Goal: Browse casually

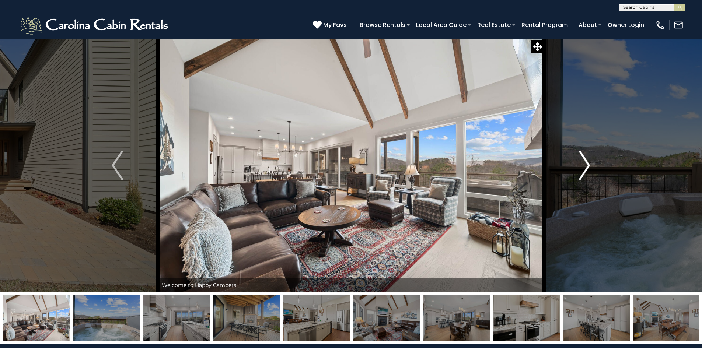
click at [590, 164] on img "Next" at bounding box center [584, 165] width 11 height 29
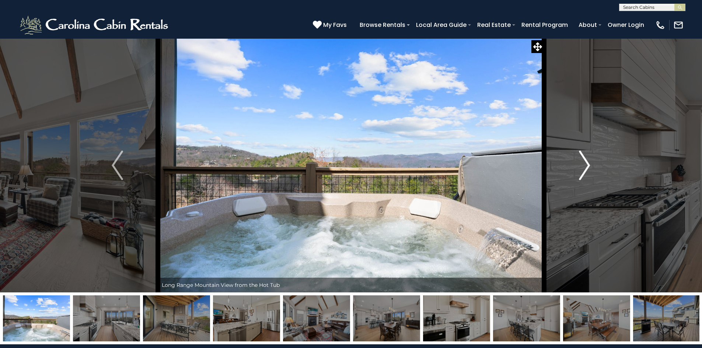
click at [588, 164] on img "Next" at bounding box center [584, 165] width 11 height 29
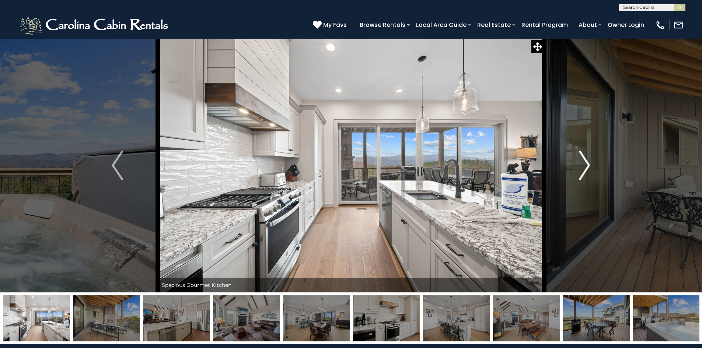
click at [588, 164] on img "Next" at bounding box center [584, 165] width 11 height 29
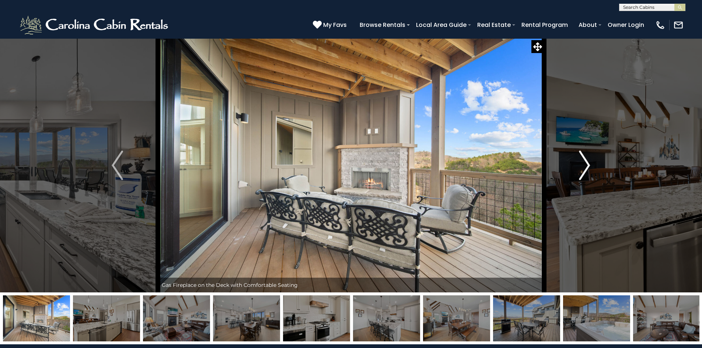
click at [588, 164] on img "Next" at bounding box center [584, 165] width 11 height 29
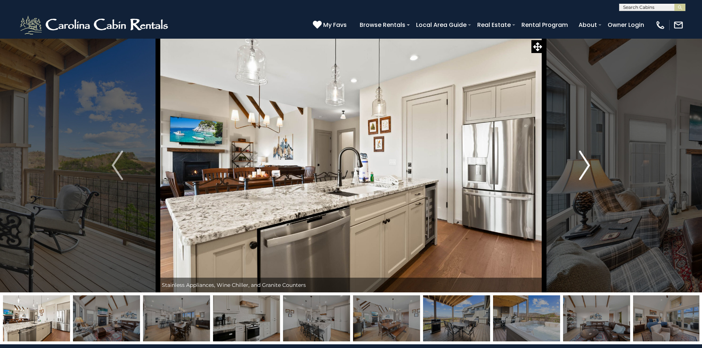
click at [588, 163] on img "Next" at bounding box center [584, 165] width 11 height 29
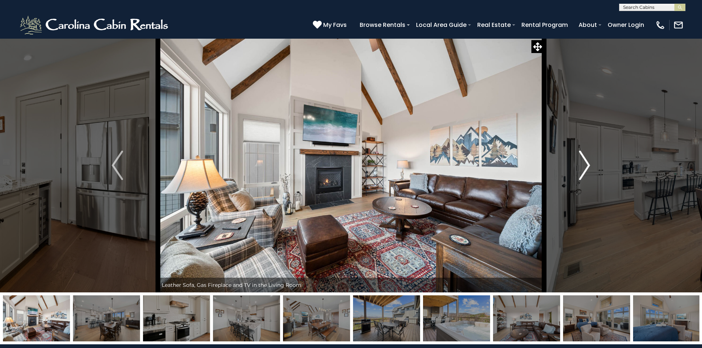
click at [588, 163] on img "Next" at bounding box center [584, 165] width 11 height 29
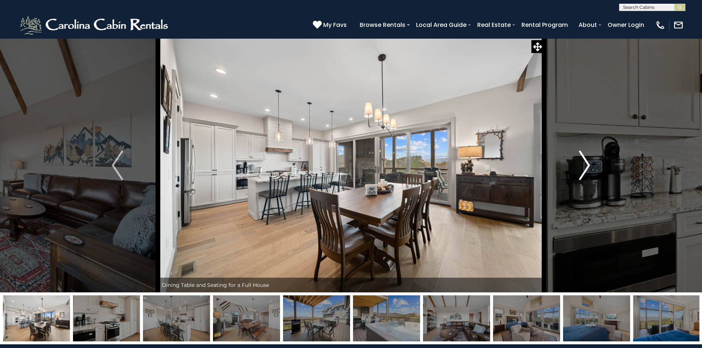
click at [588, 163] on img "Next" at bounding box center [584, 165] width 11 height 29
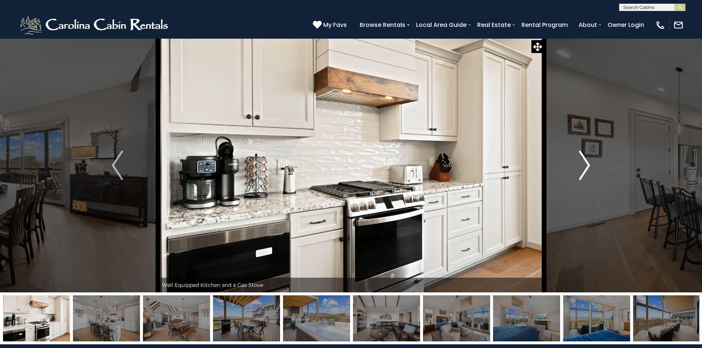
click at [588, 163] on img "Next" at bounding box center [584, 165] width 11 height 29
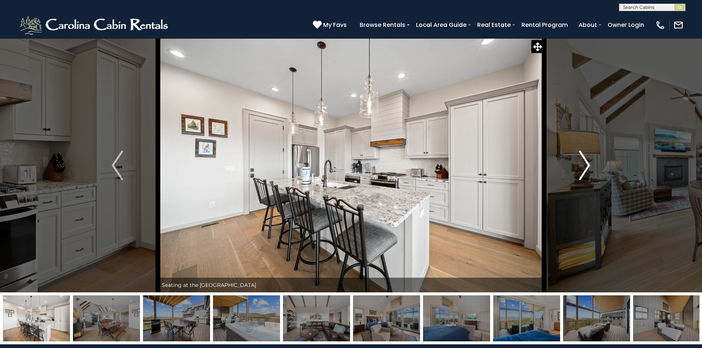
click at [588, 163] on img "Next" at bounding box center [584, 165] width 11 height 29
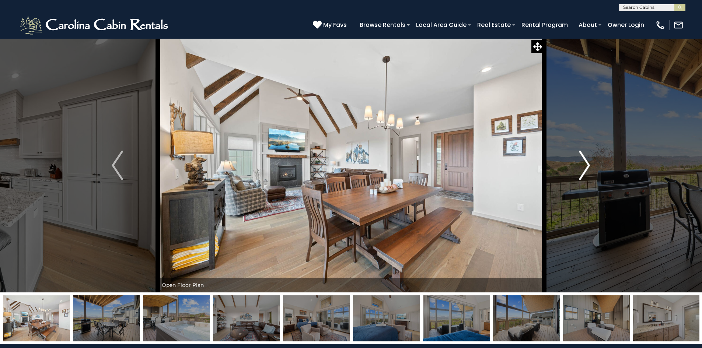
click at [588, 163] on img "Next" at bounding box center [584, 165] width 11 height 29
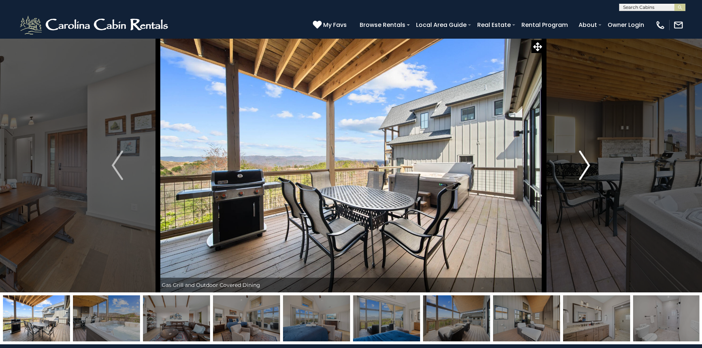
click at [588, 163] on img "Next" at bounding box center [584, 165] width 11 height 29
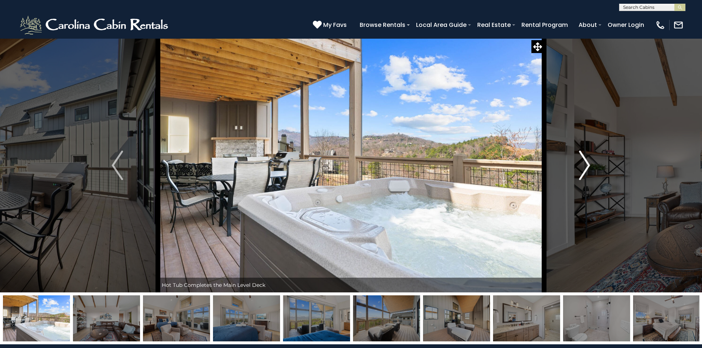
click at [588, 163] on img "Next" at bounding box center [584, 165] width 11 height 29
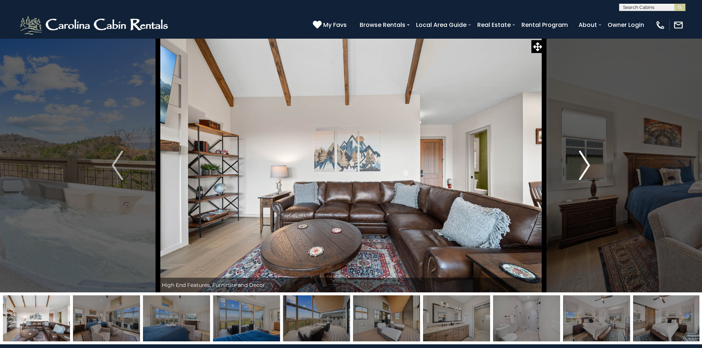
click at [588, 163] on img "Next" at bounding box center [584, 165] width 11 height 29
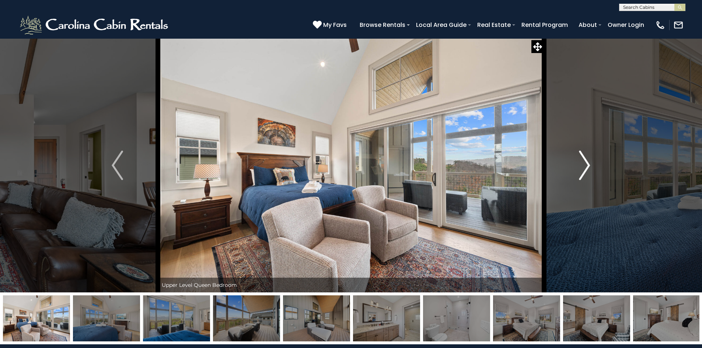
click at [588, 163] on img "Next" at bounding box center [584, 165] width 11 height 29
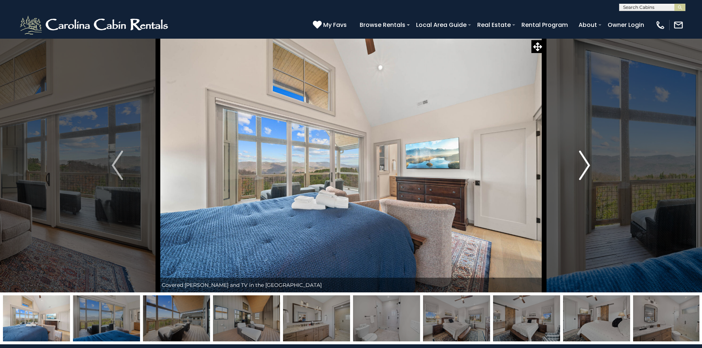
click at [588, 163] on img "Next" at bounding box center [584, 165] width 11 height 29
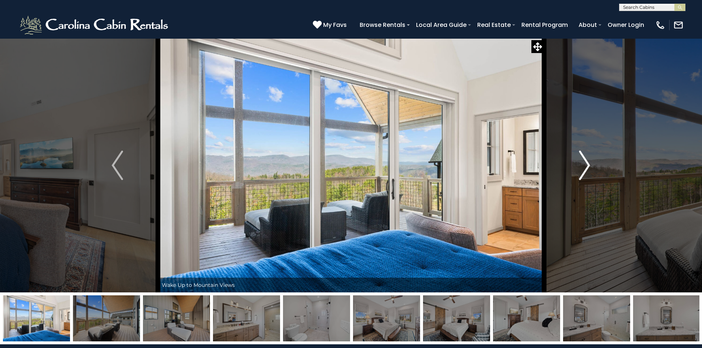
click at [588, 163] on img "Next" at bounding box center [584, 165] width 11 height 29
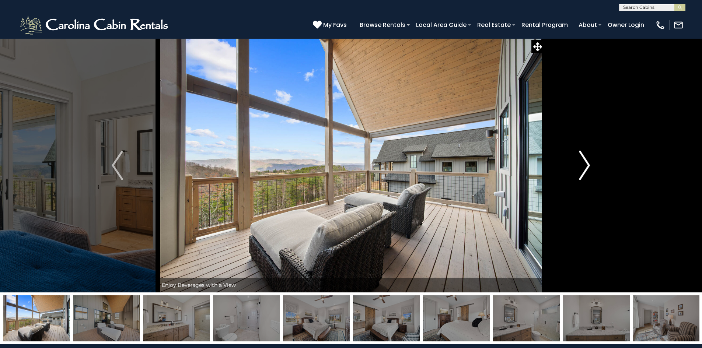
click at [588, 163] on img "Next" at bounding box center [584, 165] width 11 height 29
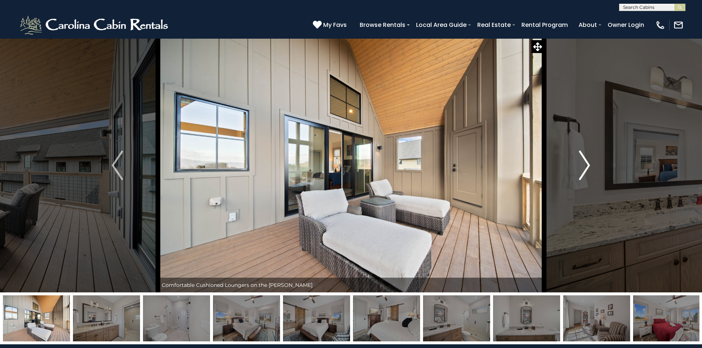
click at [588, 163] on img "Next" at bounding box center [584, 165] width 11 height 29
